Goal: Task Accomplishment & Management: Use online tool/utility

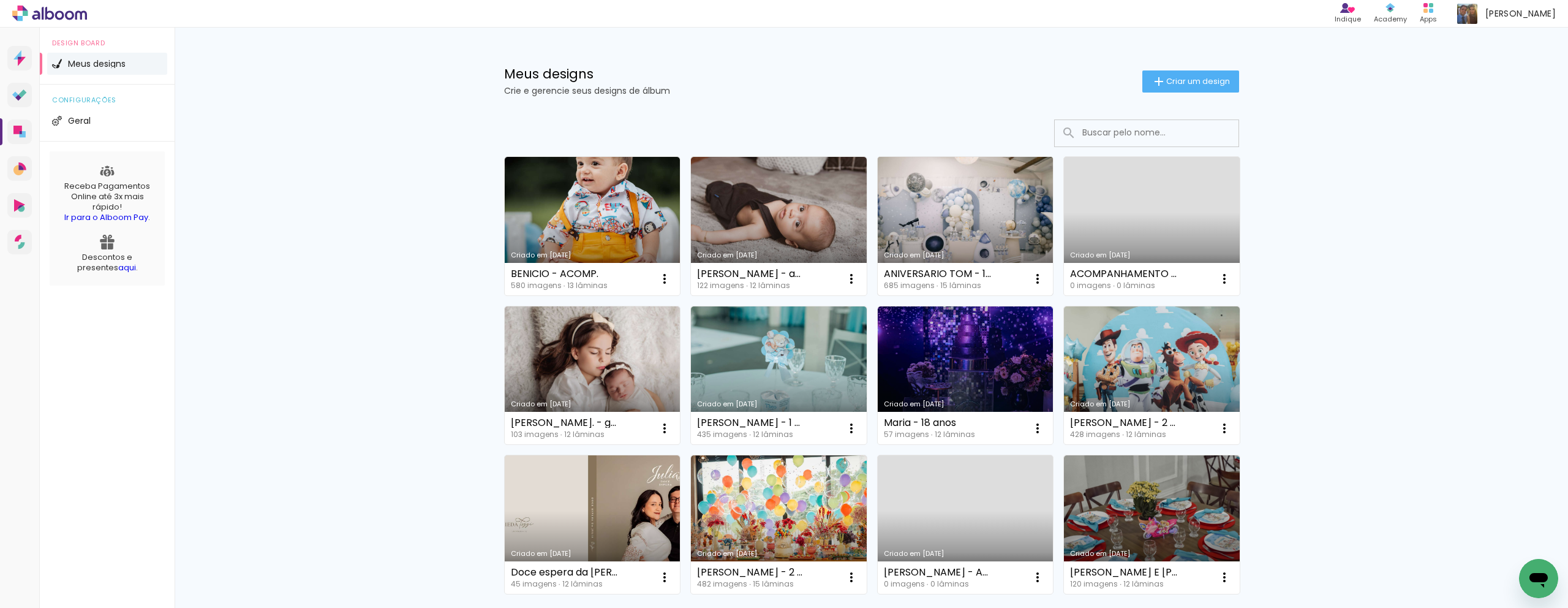
click at [985, 201] on link "Criado em [DATE]" at bounding box center [966, 226] width 176 height 138
